Goal: Find specific page/section: Find specific page/section

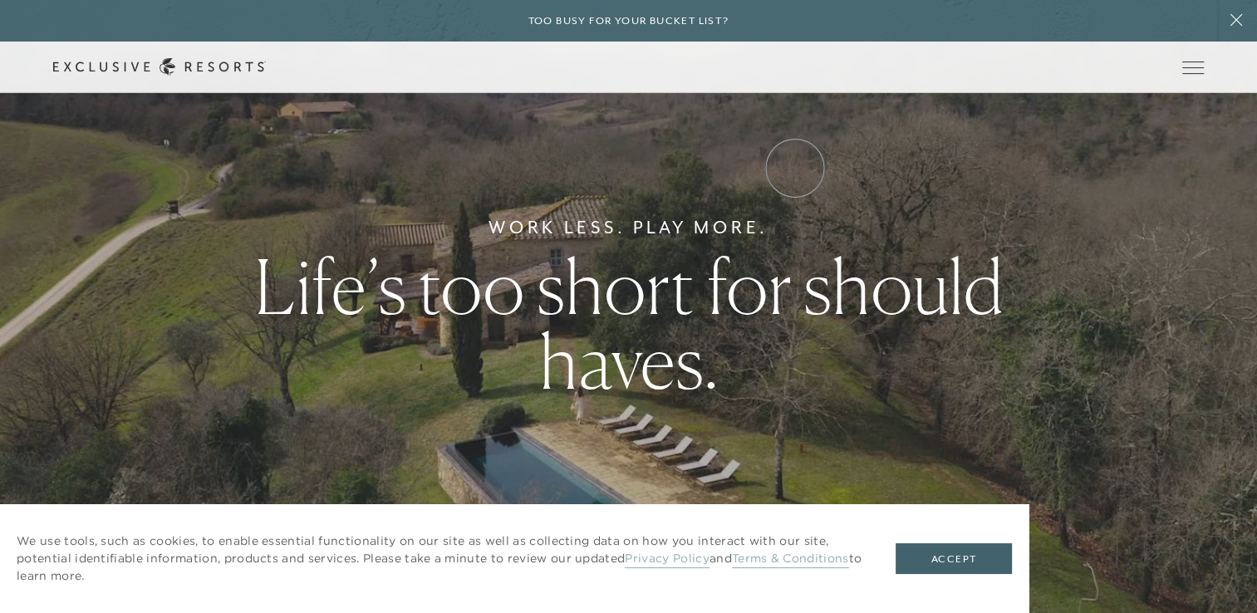
click at [0, 0] on link "Experience Collection" at bounding box center [0, 0] width 0 height 0
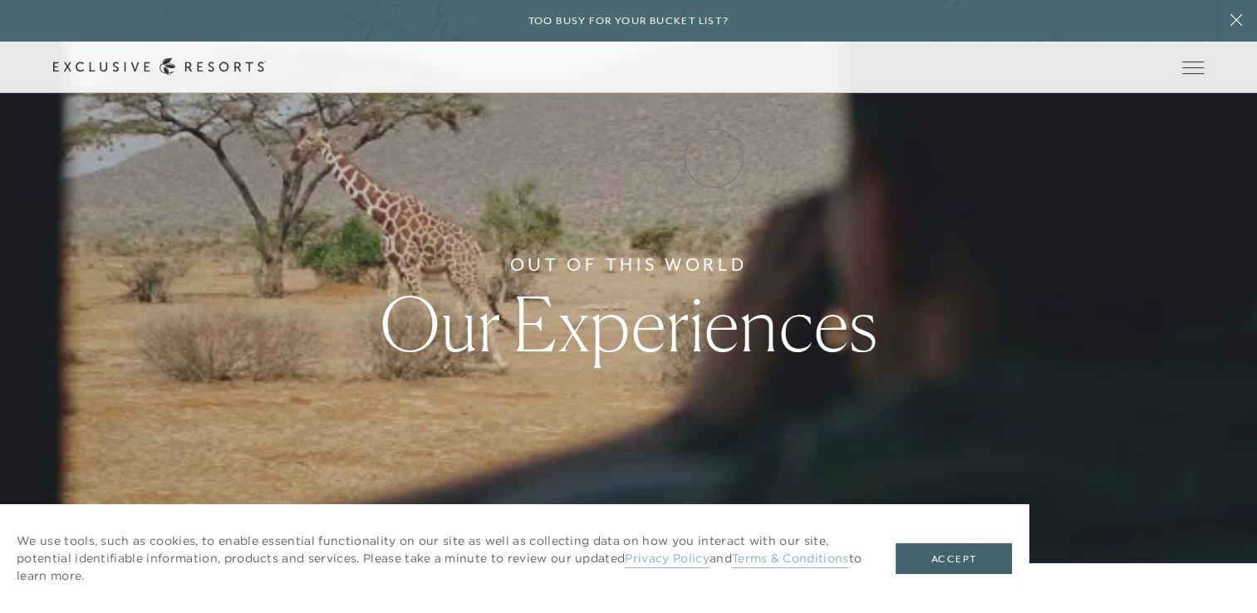
click at [0, 0] on link "Experience Collection" at bounding box center [0, 0] width 0 height 0
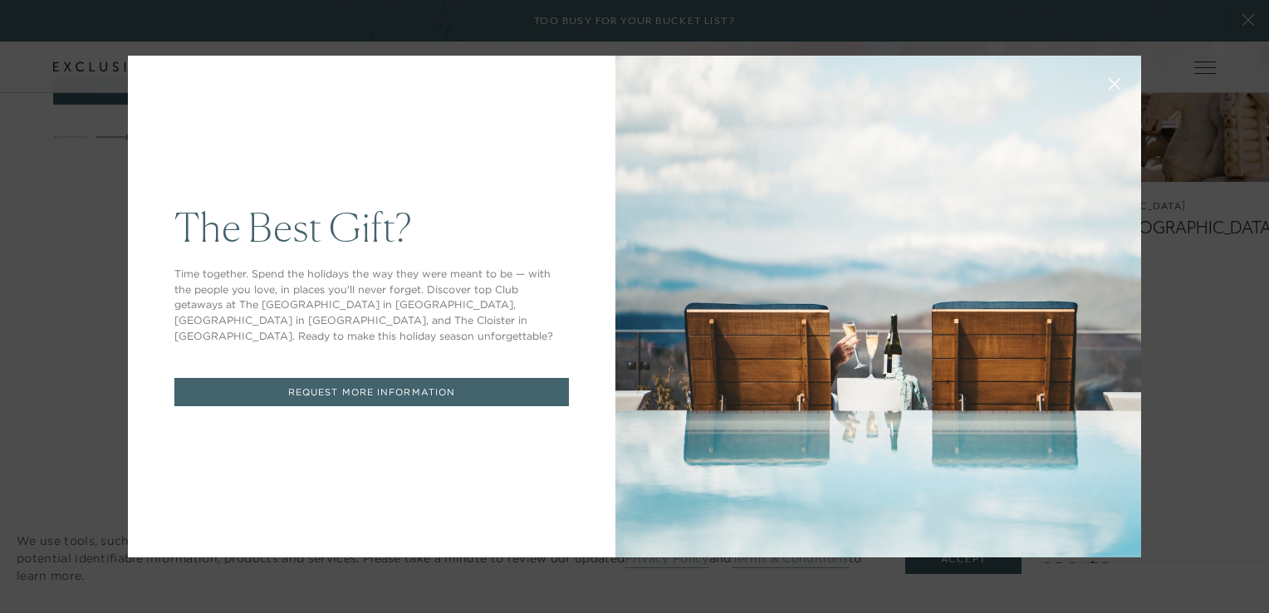
drag, startPoint x: 1268, startPoint y: 68, endPoint x: 1247, endPoint y: 265, distance: 198.1
click at [1096, 91] on button at bounding box center [1115, 82] width 40 height 40
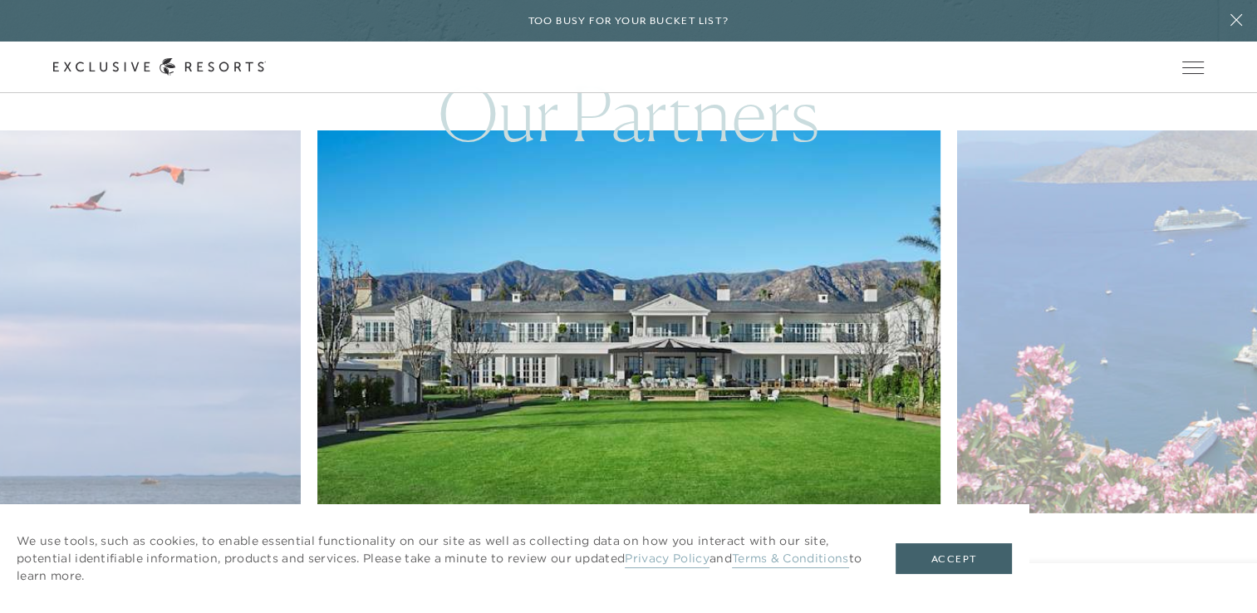
scroll to position [4671, 0]
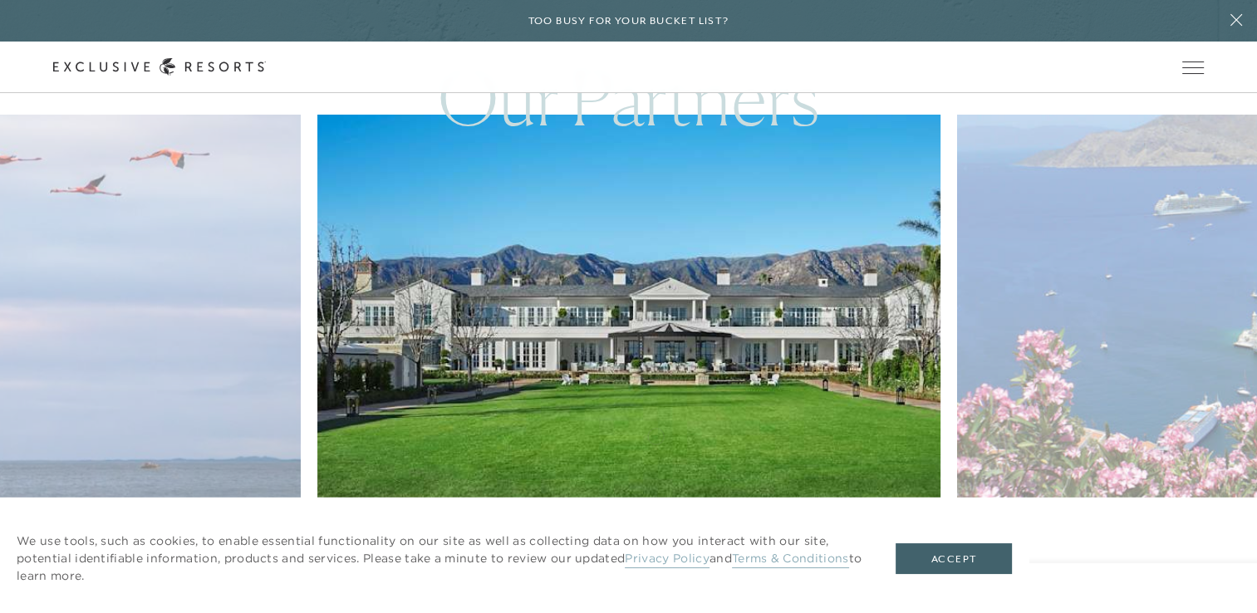
click at [655, 572] on icon at bounding box center [650, 575] width 34 height 6
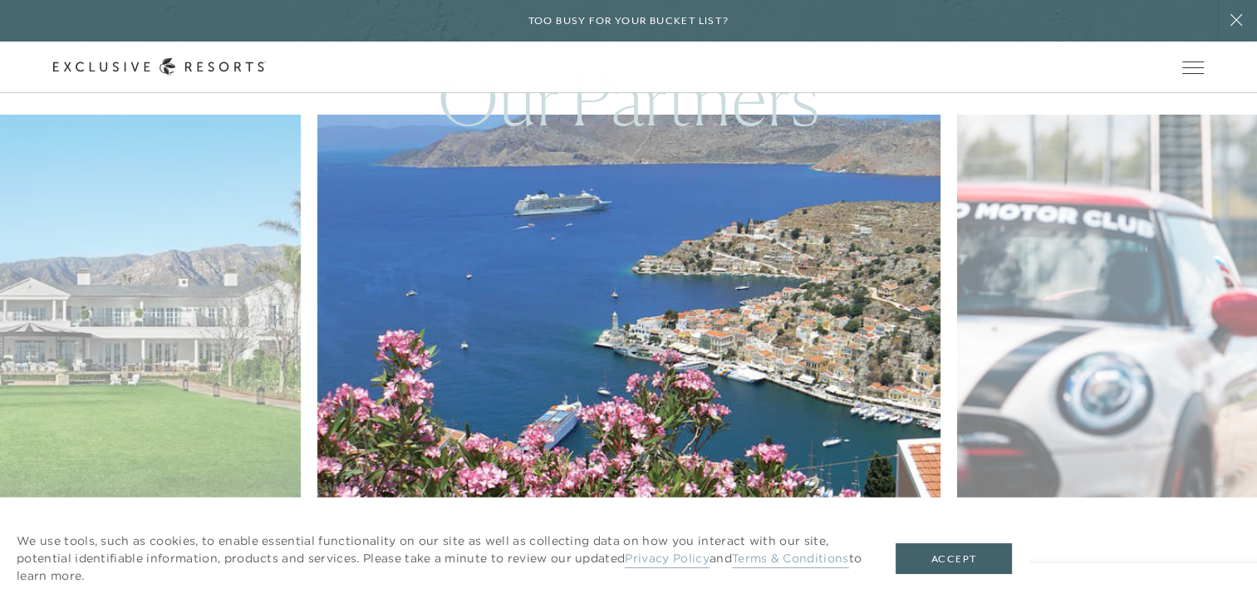
click at [650, 572] on icon at bounding box center [650, 575] width 34 height 7
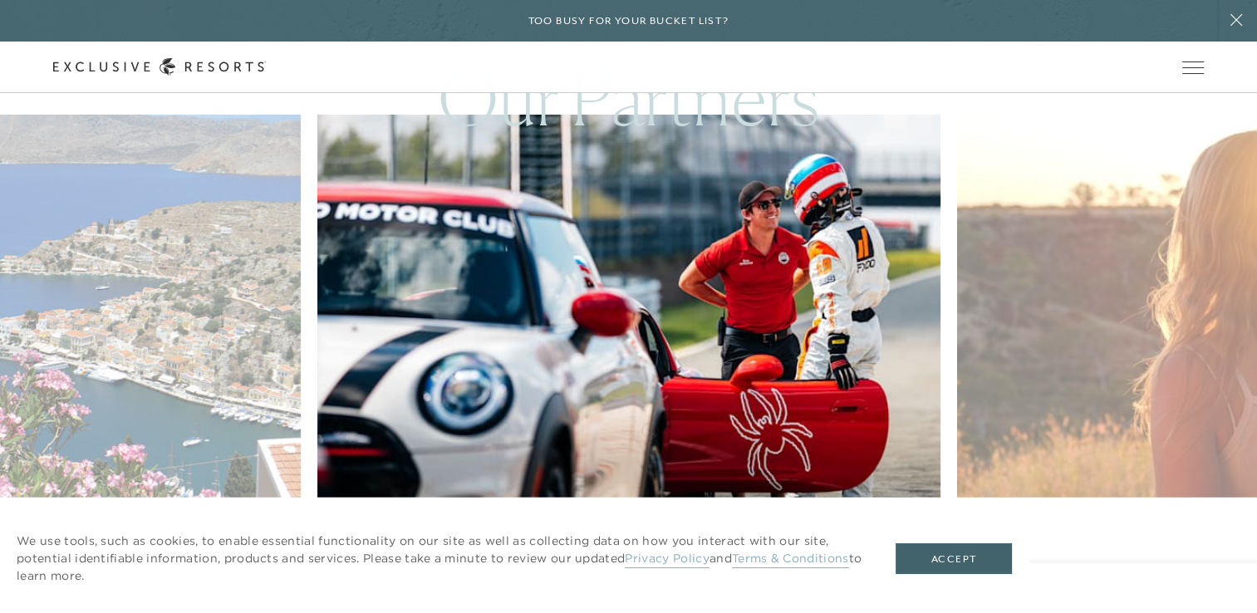
click at [650, 564] on div at bounding box center [650, 576] width 34 height 25
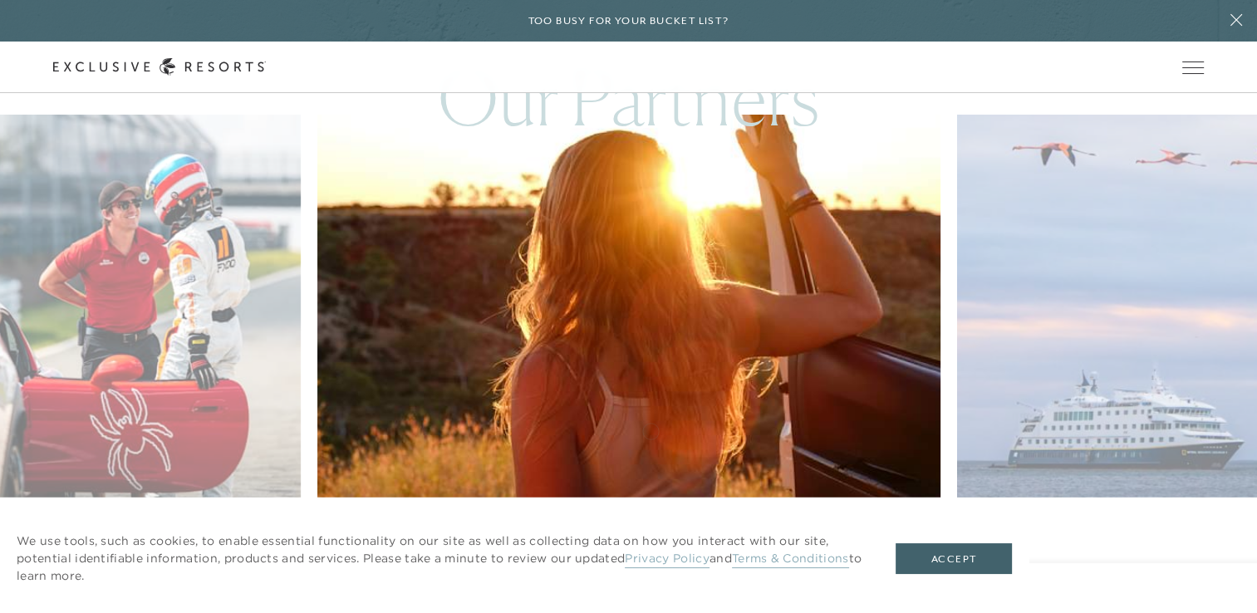
click at [650, 564] on div at bounding box center [650, 576] width 34 height 25
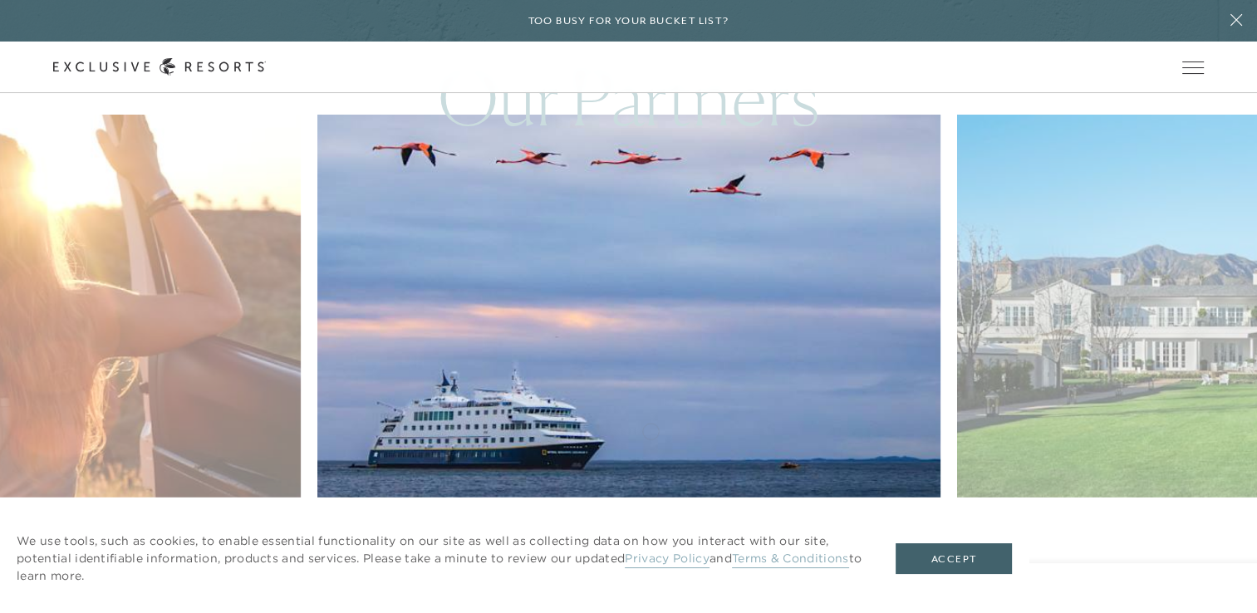
click at [650, 564] on div at bounding box center [650, 576] width 34 height 25
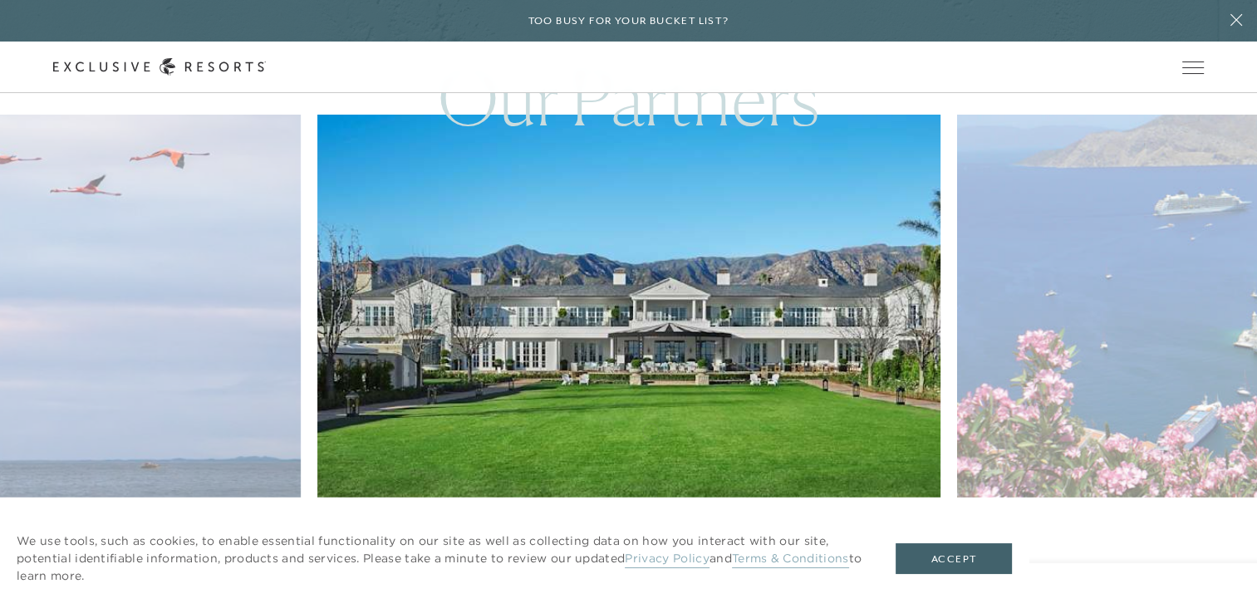
click at [650, 564] on div at bounding box center [650, 576] width 34 height 25
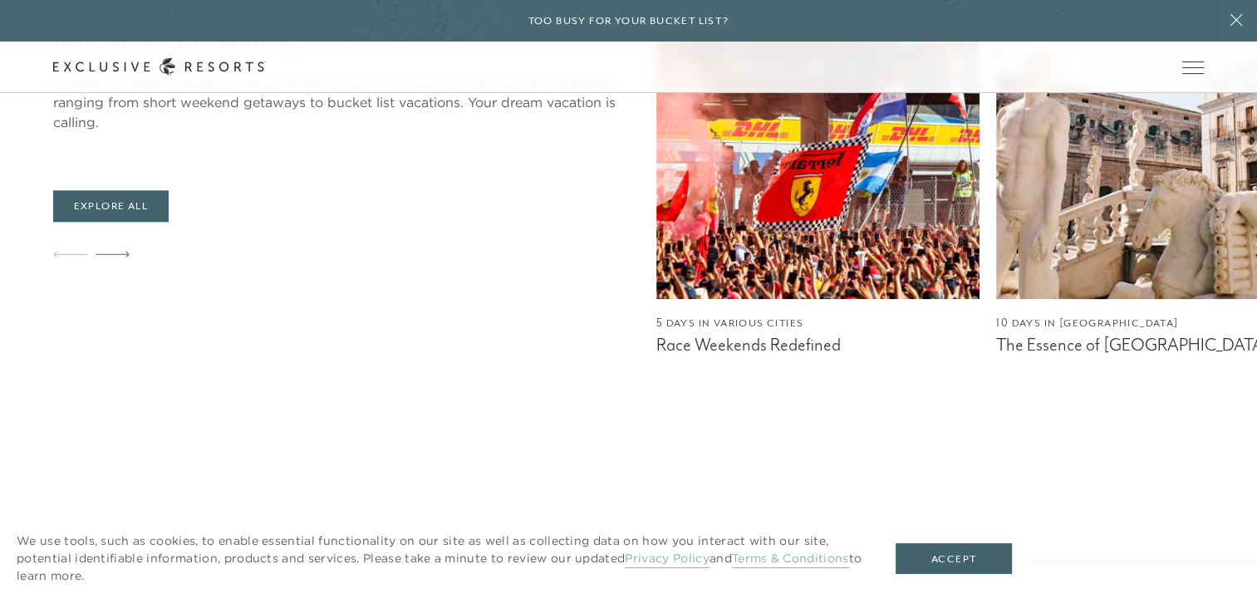
scroll to position [1492, 0]
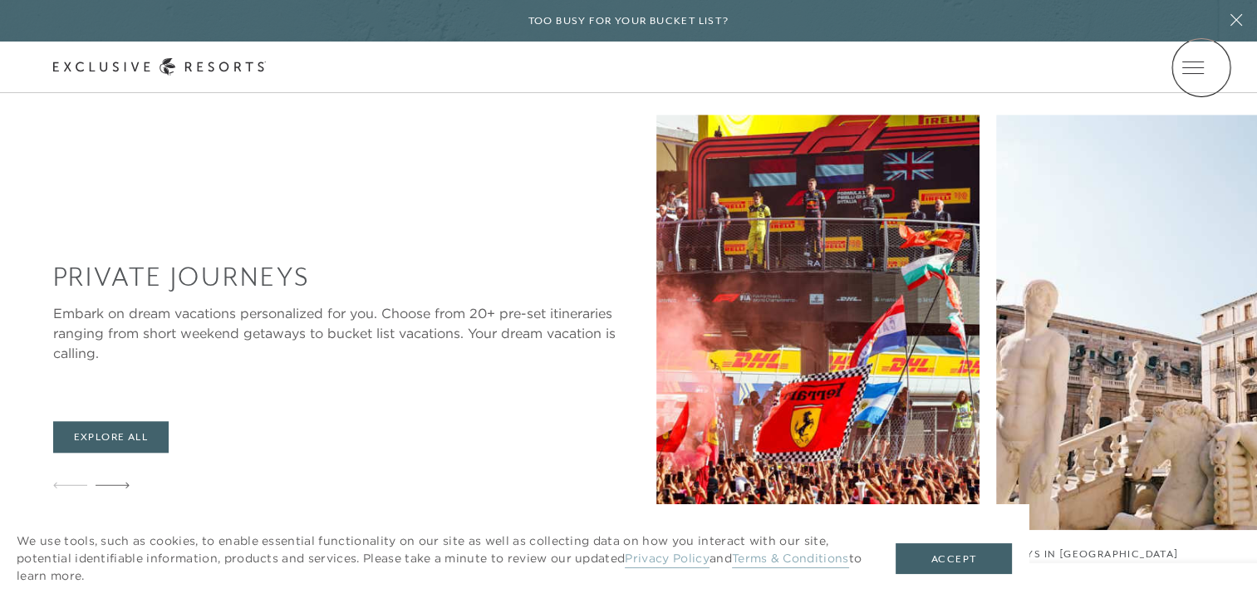
click at [0, 0] on icon at bounding box center [0, 0] width 0 height 0
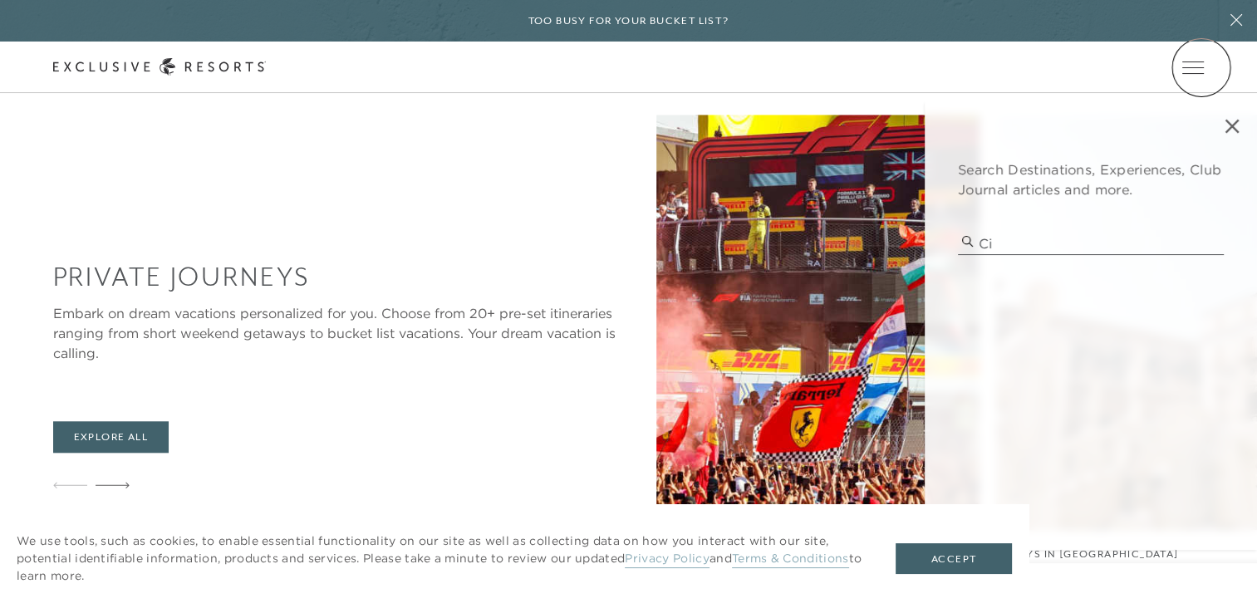
type input "c"
type input "p"
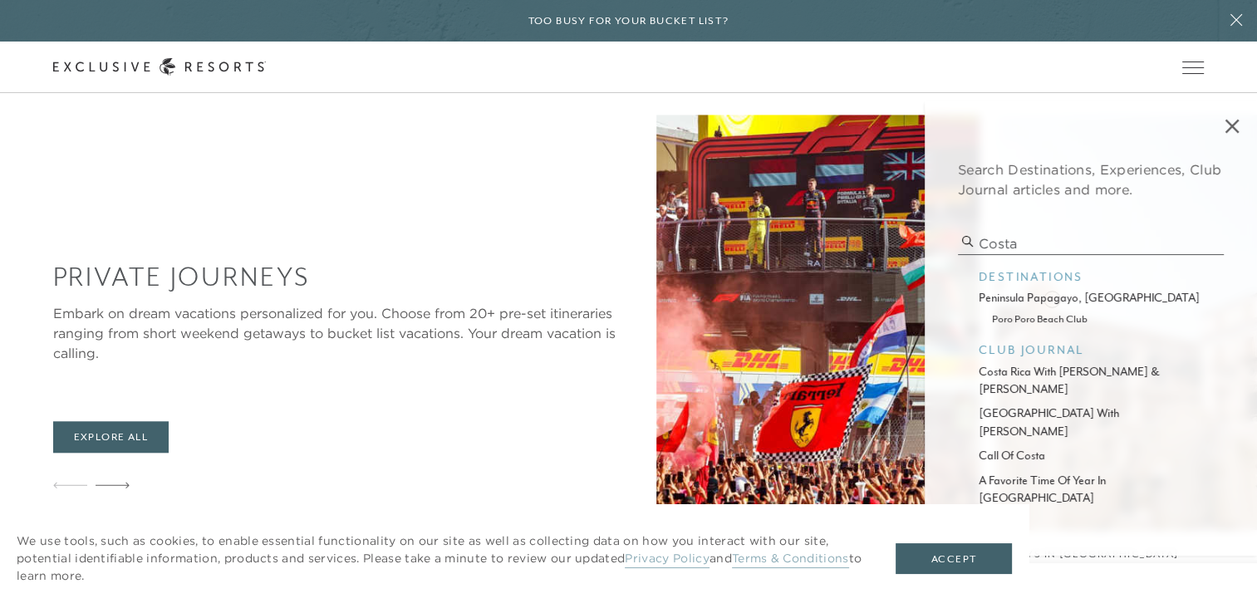
type input "costa"
click at [1052, 297] on p "peninsula papagayo, [GEOGRAPHIC_DATA]" at bounding box center [1091, 297] width 224 height 17
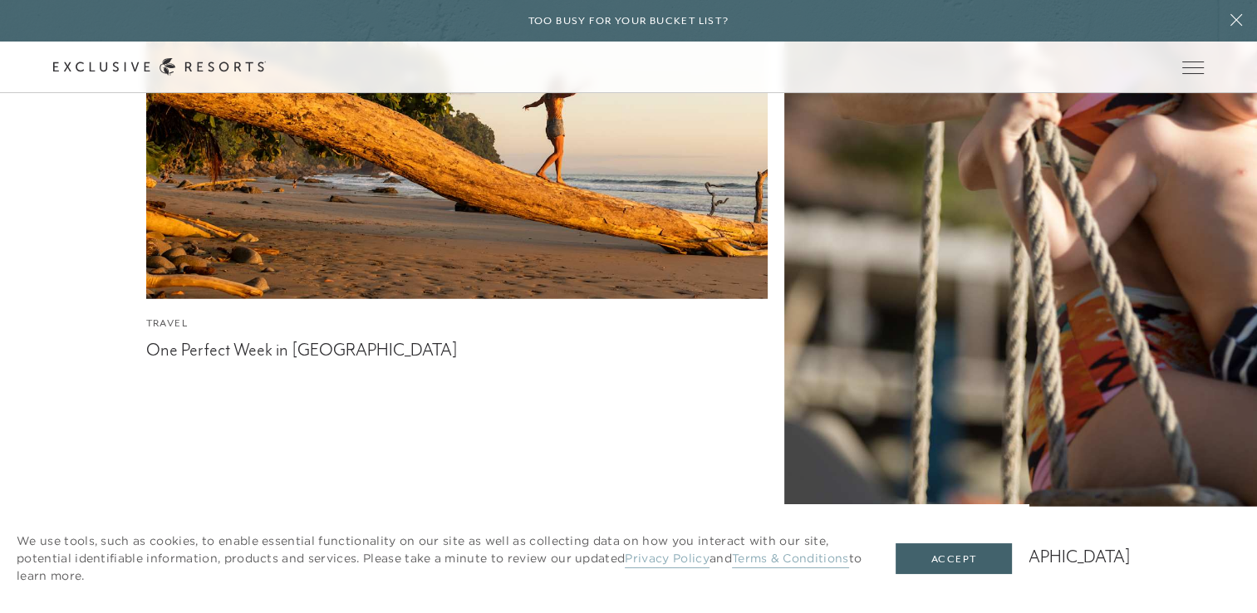
scroll to position [4491, 0]
